Goal: Task Accomplishment & Management: Use online tool/utility

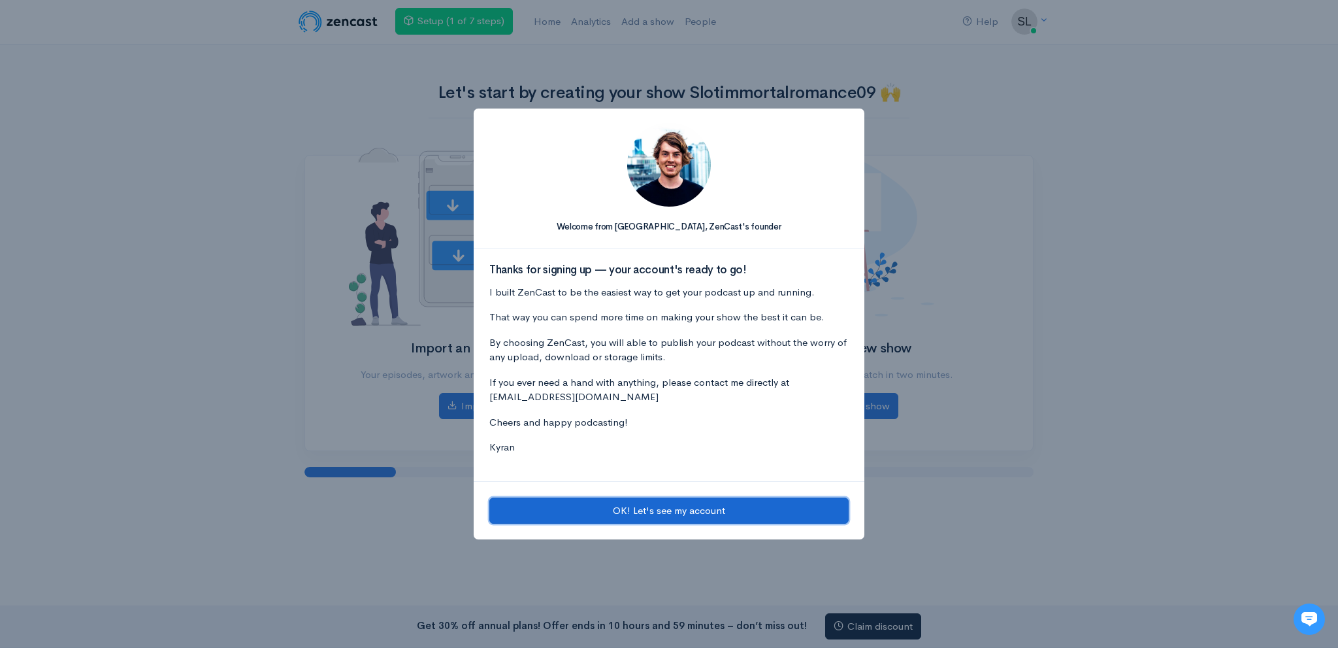
click at [595, 500] on button "OK! Let's see my account" at bounding box center [668, 510] width 359 height 27
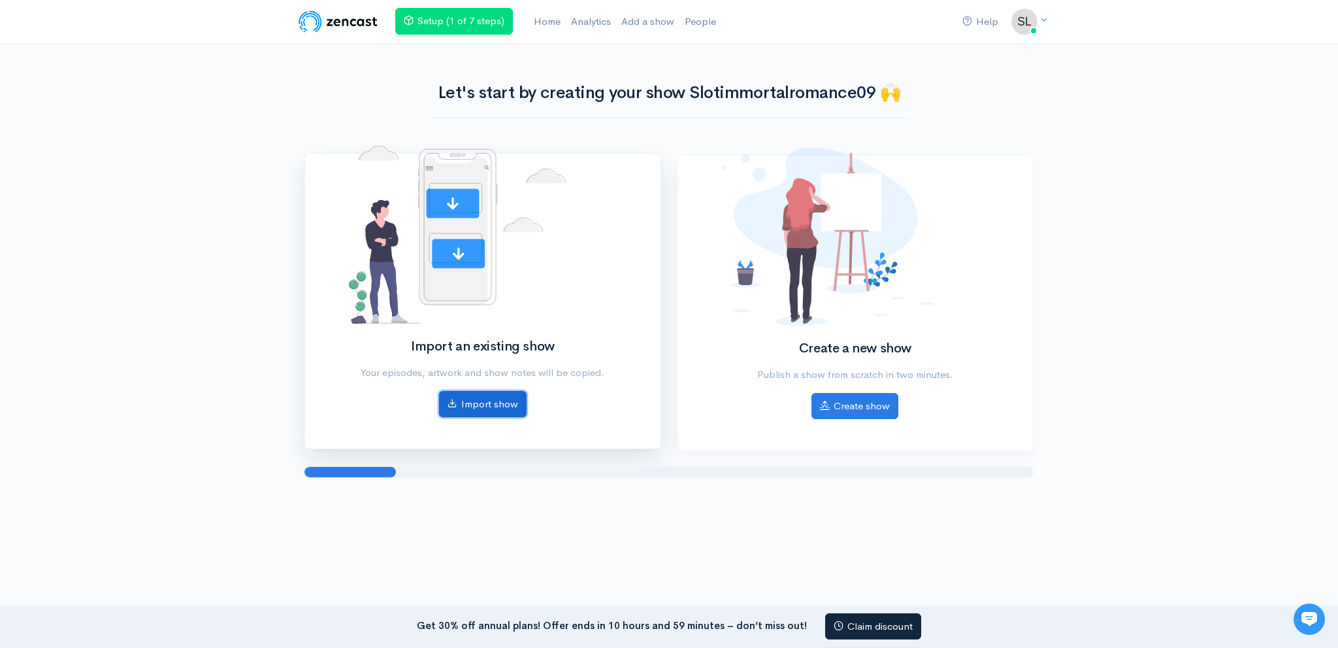
click at [501, 409] on link "Import show" at bounding box center [483, 404] width 88 height 27
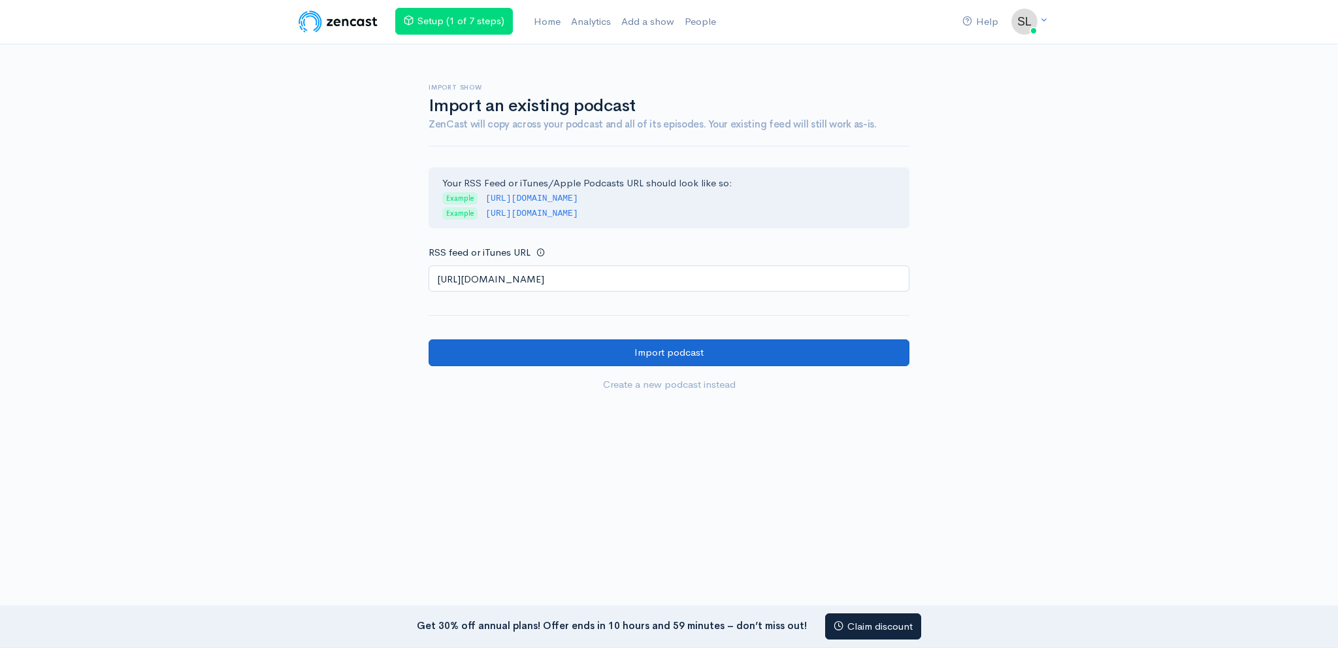
type input "https://anchor.fm/s/108b1458c/podcast/rss"
click at [574, 350] on input "Import podcast" at bounding box center [669, 352] width 481 height 27
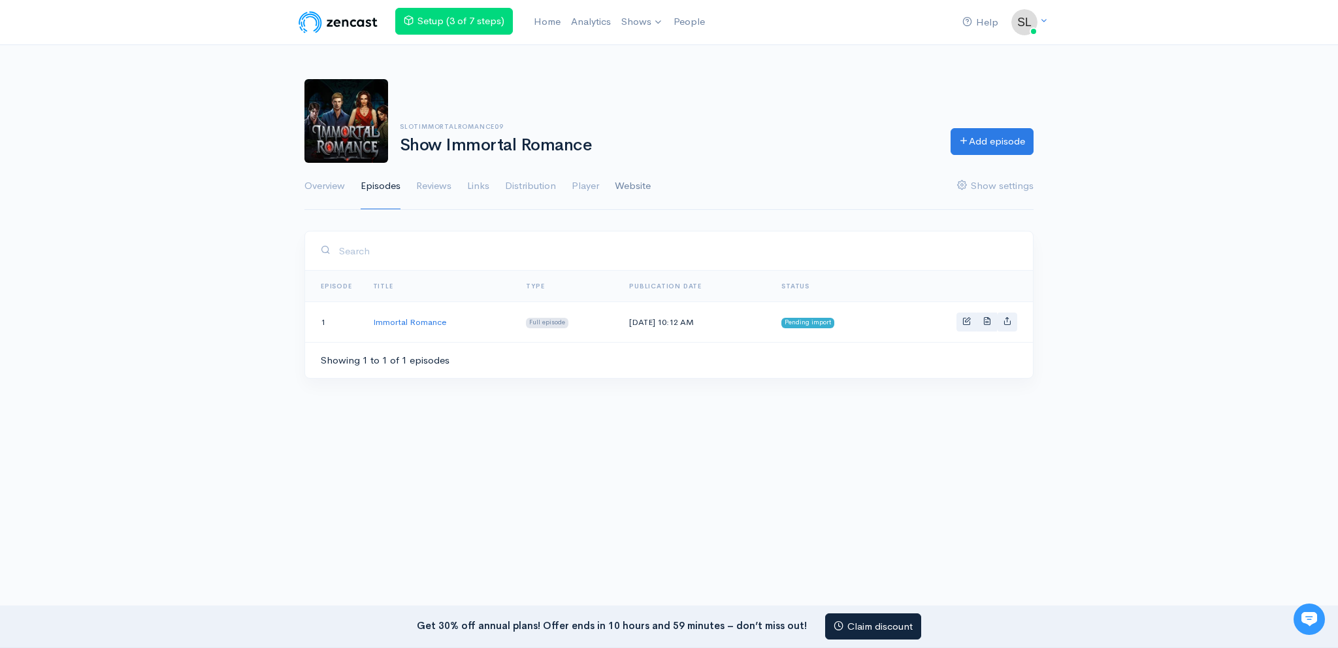
click at [651, 180] on link "Website" at bounding box center [633, 186] width 36 height 47
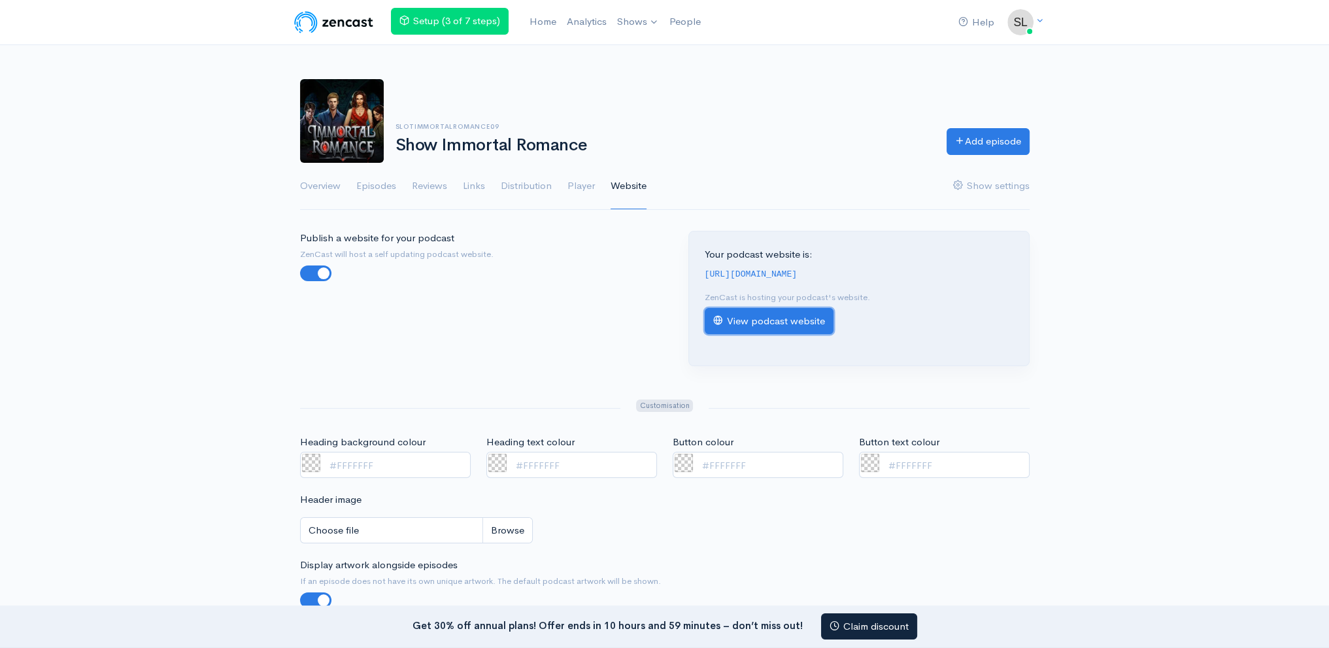
click at [731, 323] on link "View podcast website" at bounding box center [769, 321] width 129 height 27
